Goal: Information Seeking & Learning: Understand process/instructions

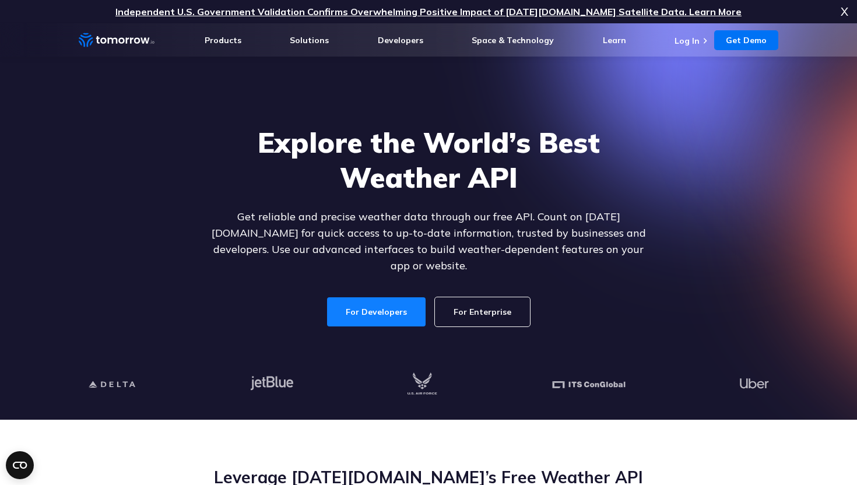
click at [353, 300] on link "For Developers" at bounding box center [376, 311] width 99 height 29
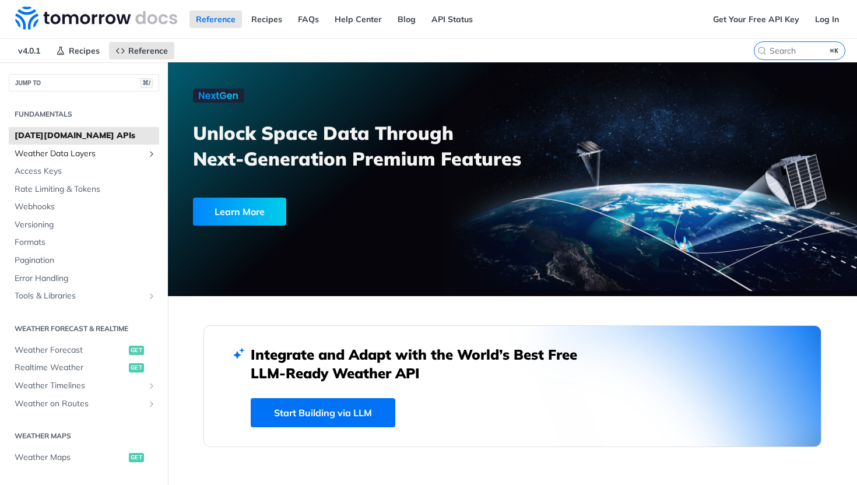
click at [107, 155] on span "Weather Data Layers" at bounding box center [79, 154] width 129 height 12
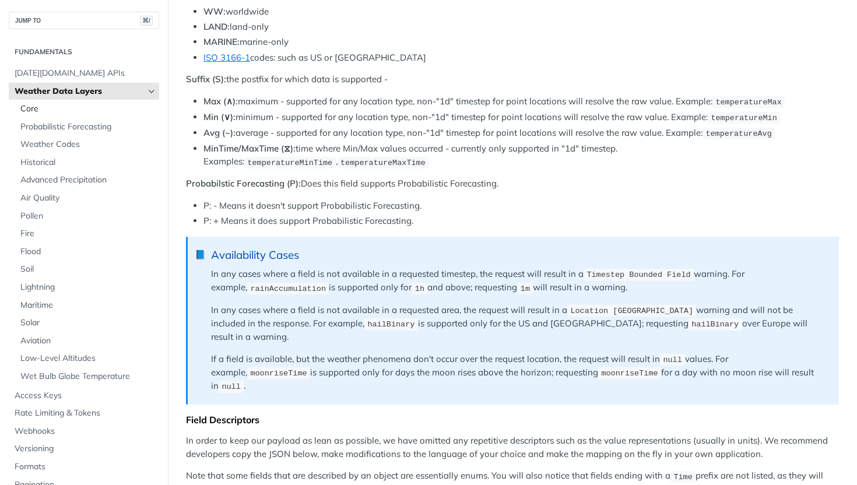
scroll to position [637, 0]
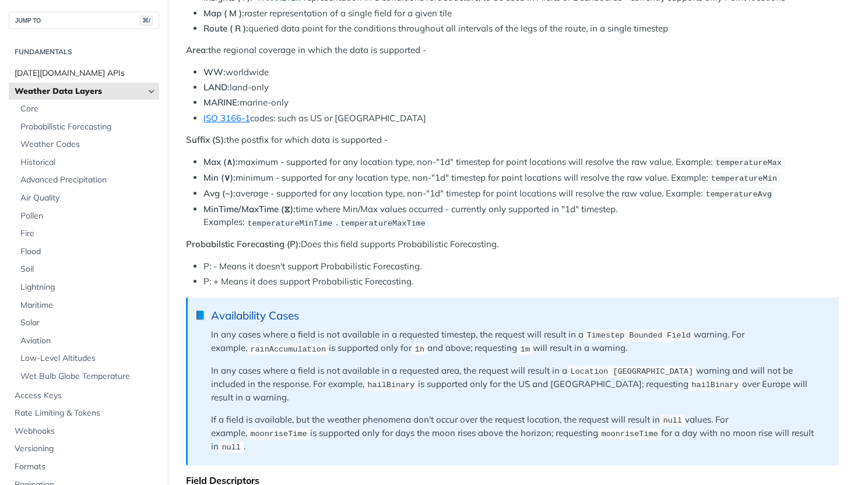
click at [106, 78] on span "[DATE][DOMAIN_NAME] APIs" at bounding box center [86, 74] width 142 height 12
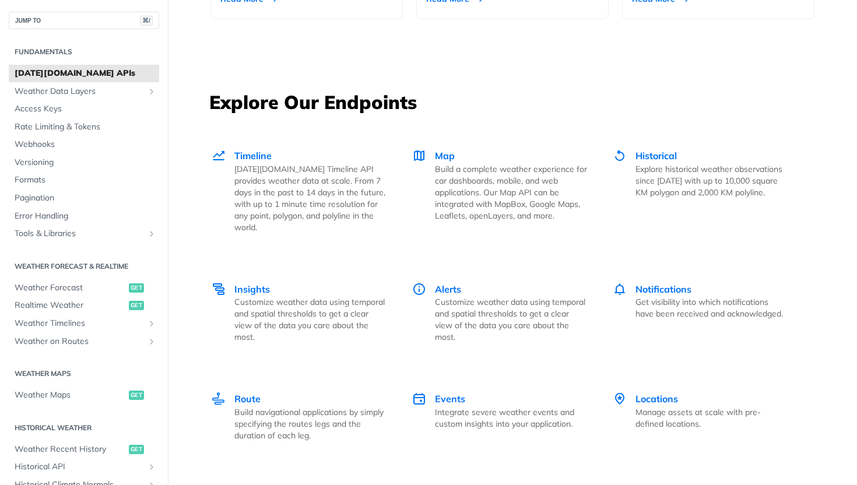
scroll to position [1533, 0]
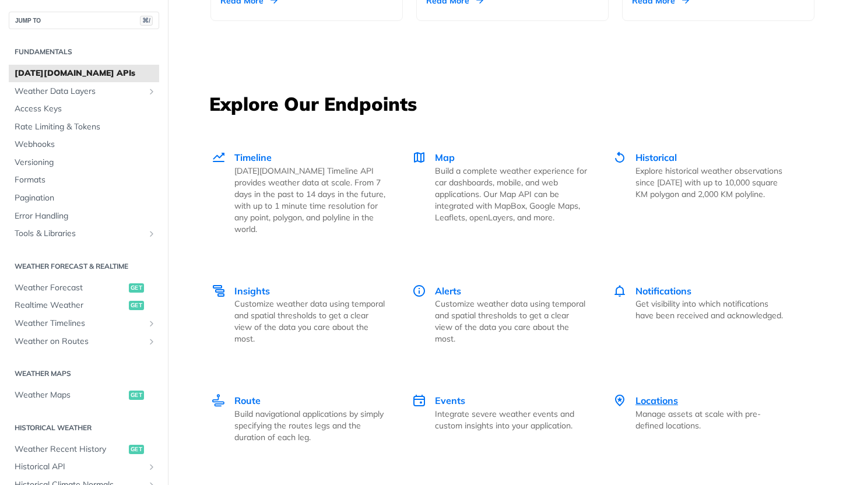
click at [640, 395] on span "Locations" at bounding box center [657, 401] width 43 height 12
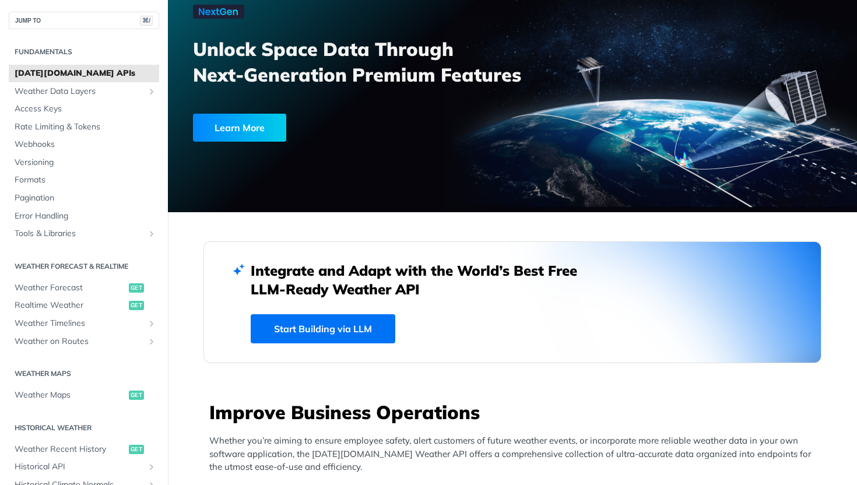
scroll to position [55, 0]
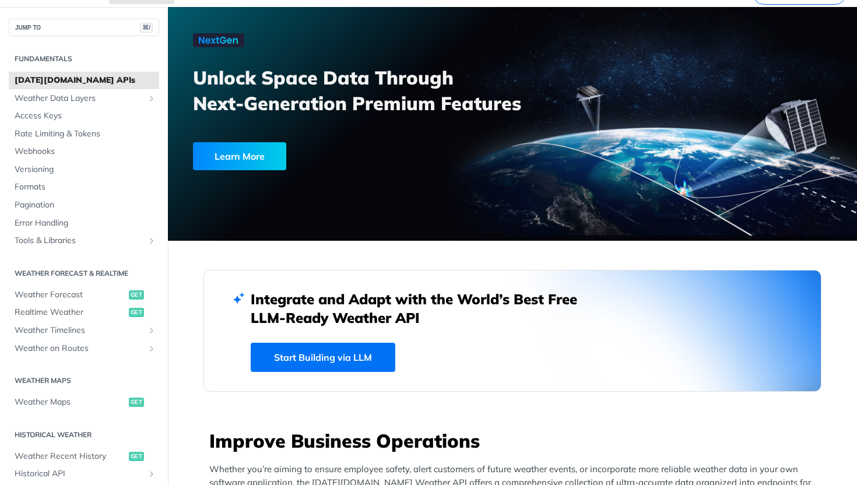
click at [325, 368] on link "Start Building via LLM" at bounding box center [323, 357] width 145 height 29
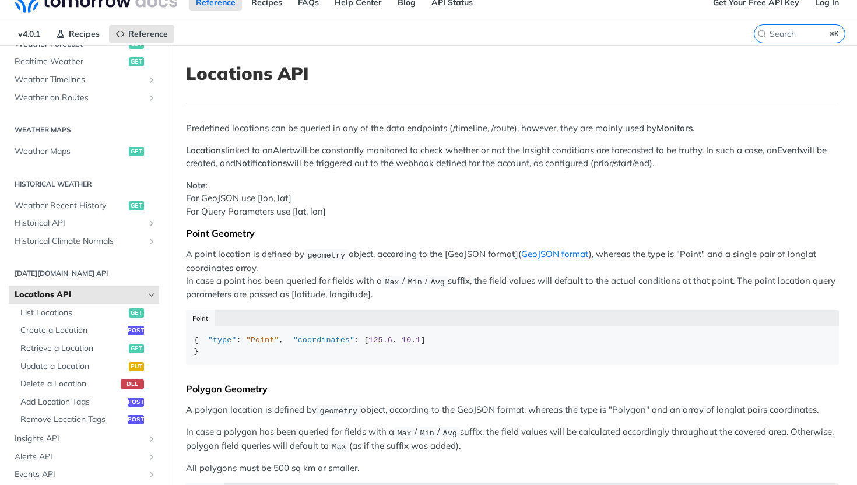
scroll to position [21, 0]
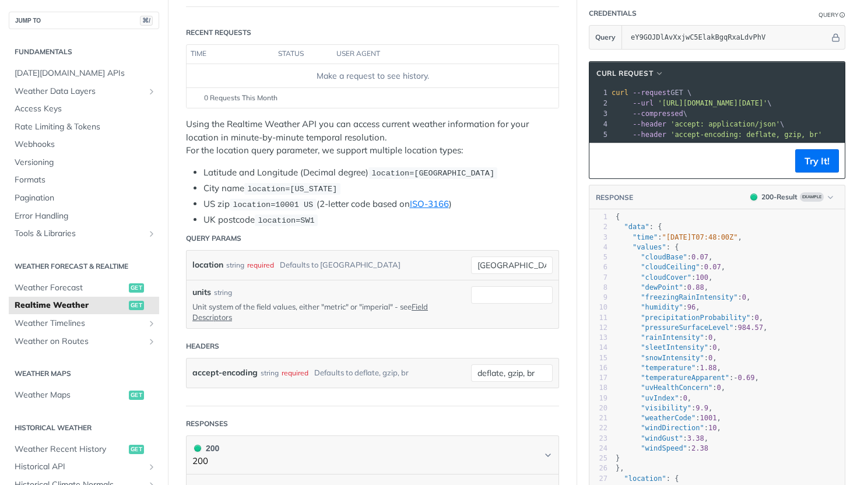
drag, startPoint x: 830, startPoint y: 106, endPoint x: 662, endPoint y: 104, distance: 167.3
click at [662, 104] on span "'https://api.tomorrow.io/v4/weather/realtime?location=toronto&apikey=eY9GOJDlAv…" at bounding box center [713, 103] width 110 height 8
copy span "https://api.tomorrow.io/v4/weather/realtime?location=toronto&apikey=eY9GOJDlAvX…"
